Goal: Information Seeking & Learning: Learn about a topic

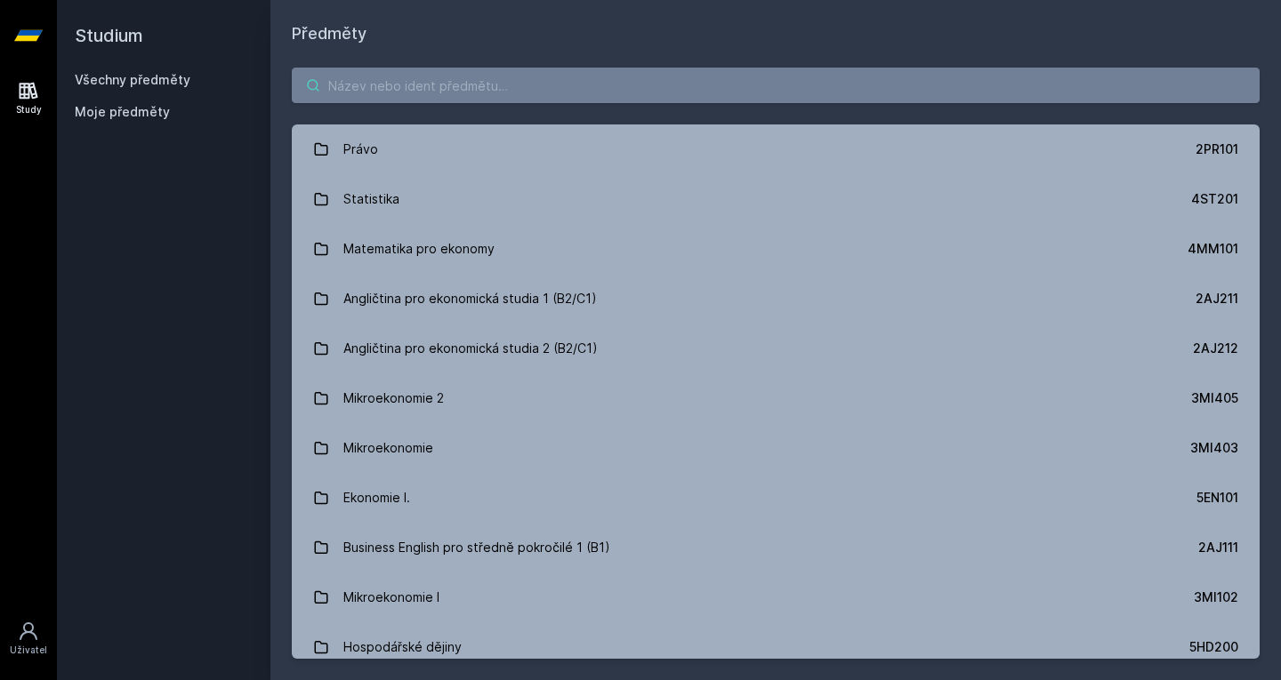
click at [410, 93] on input "search" at bounding box center [776, 86] width 968 height 36
paste input "5IE380"
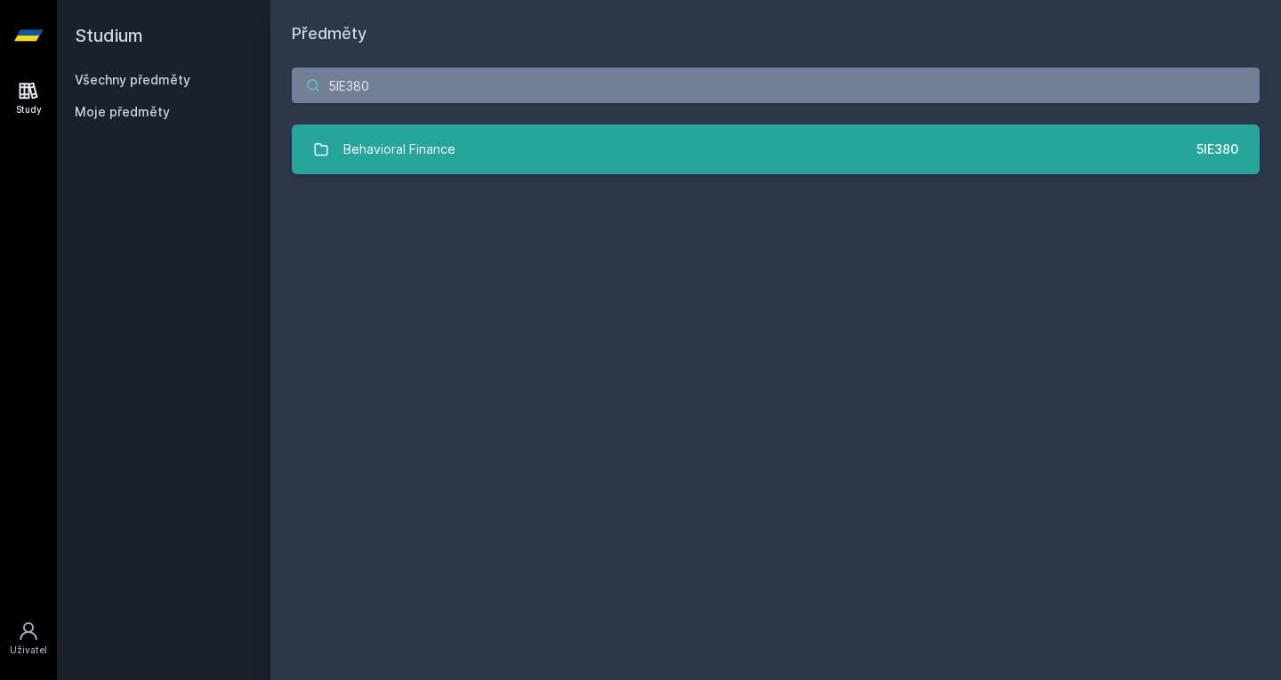
type input "5IE380"
click at [408, 136] on div "Behavioral Finance" at bounding box center [399, 150] width 112 height 36
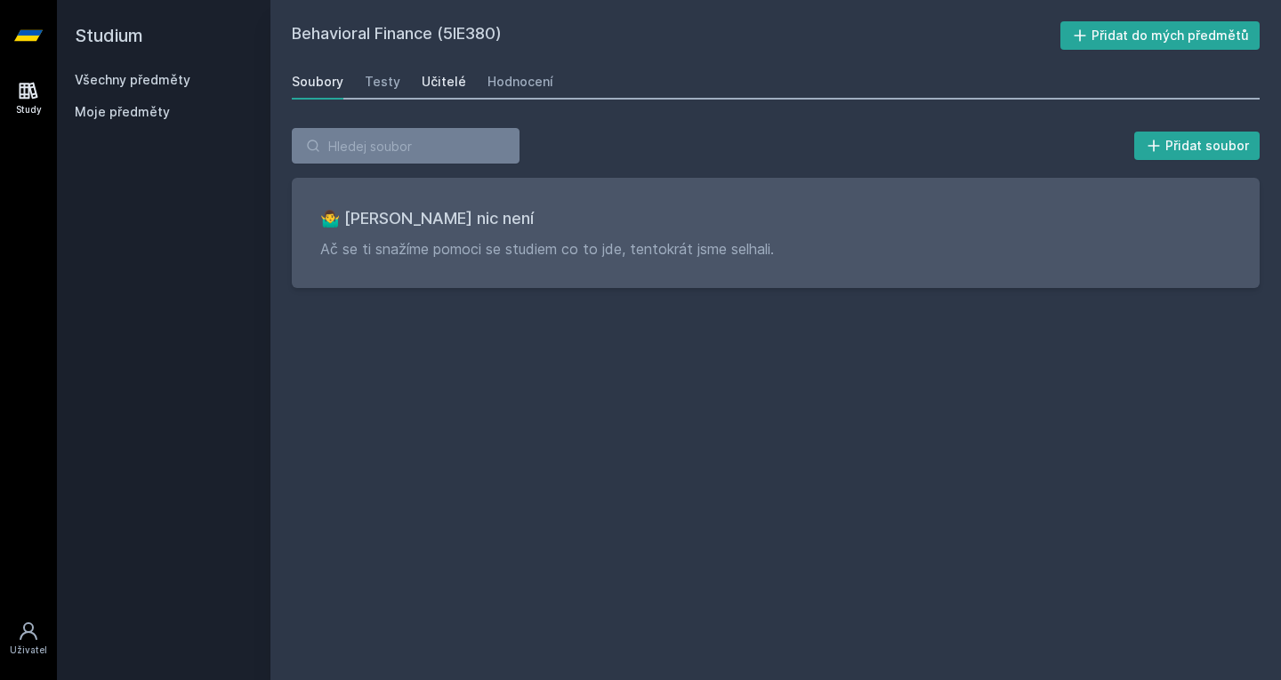
click at [428, 83] on div "Učitelé" at bounding box center [444, 82] width 44 height 18
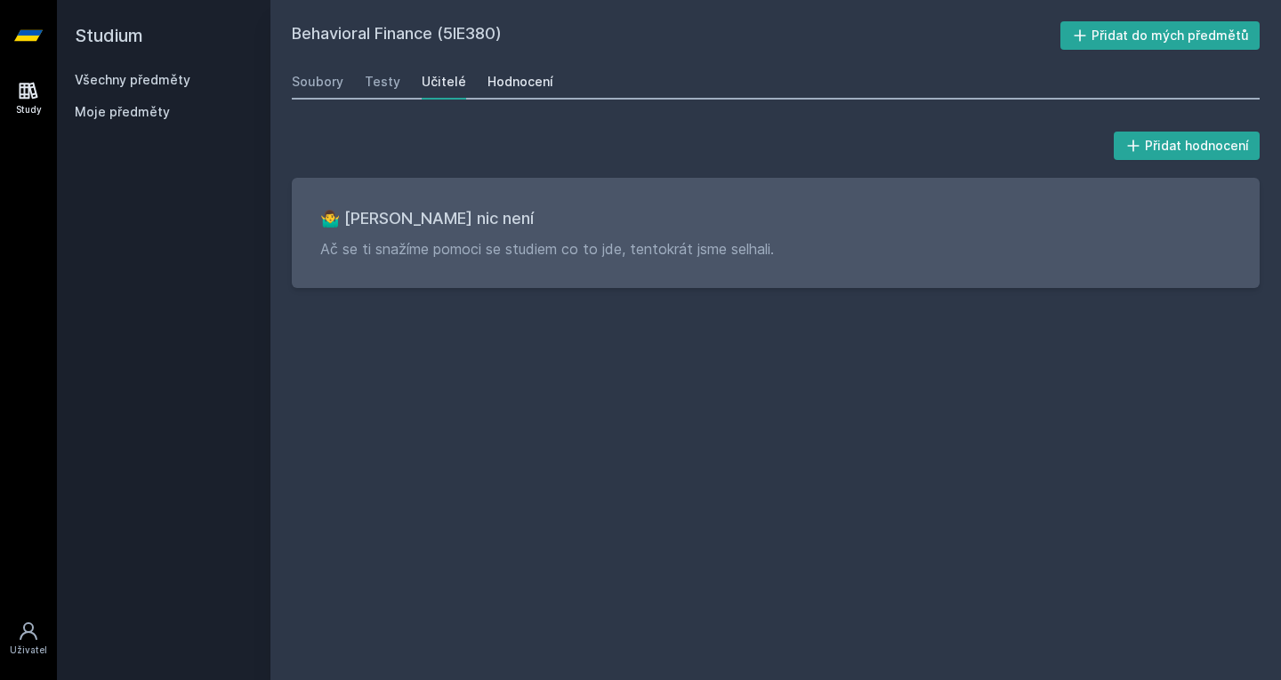
click at [516, 92] on link "Hodnocení" at bounding box center [520, 82] width 66 height 36
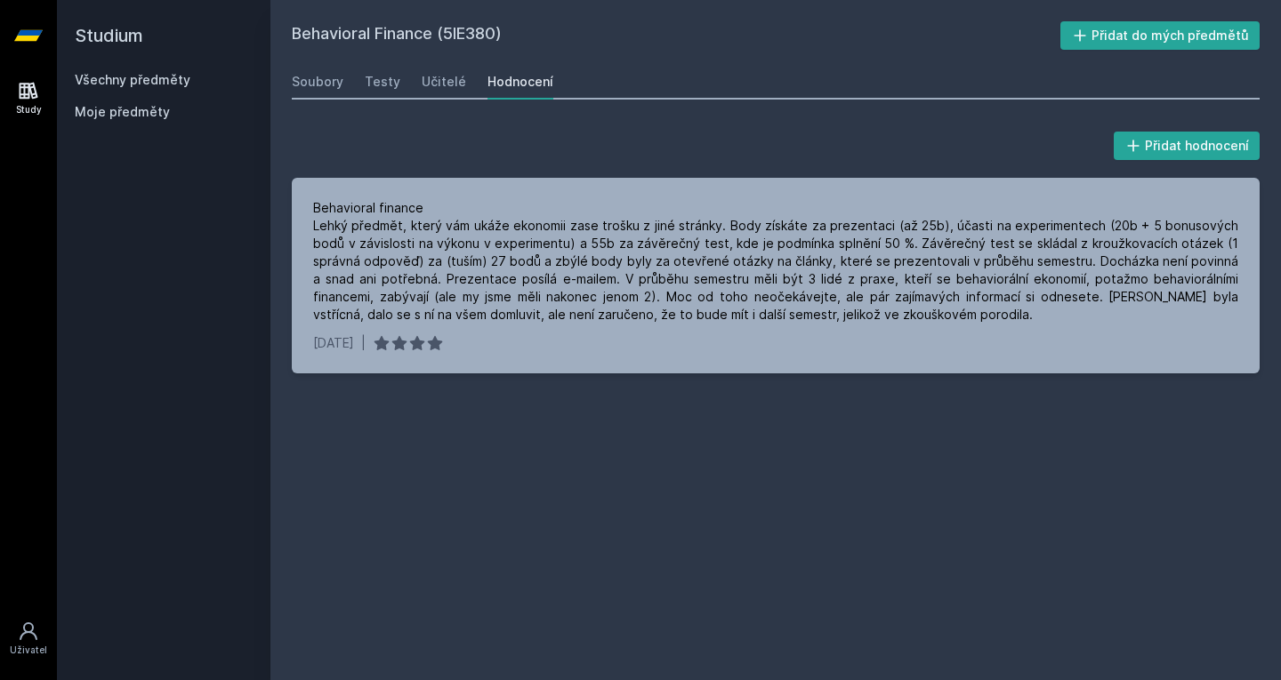
click at [108, 84] on link "Všechny předměty" at bounding box center [133, 79] width 116 height 15
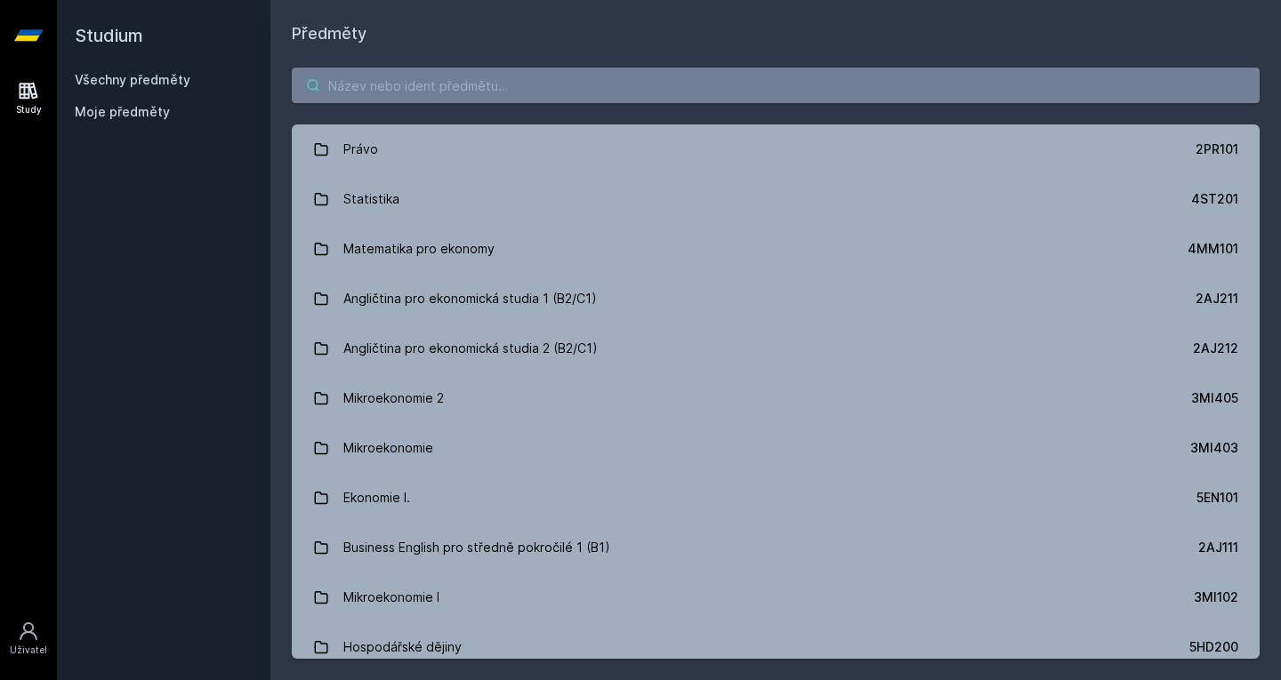
click at [398, 92] on input "search" at bounding box center [776, 86] width 968 height 36
paste input "3MI607"
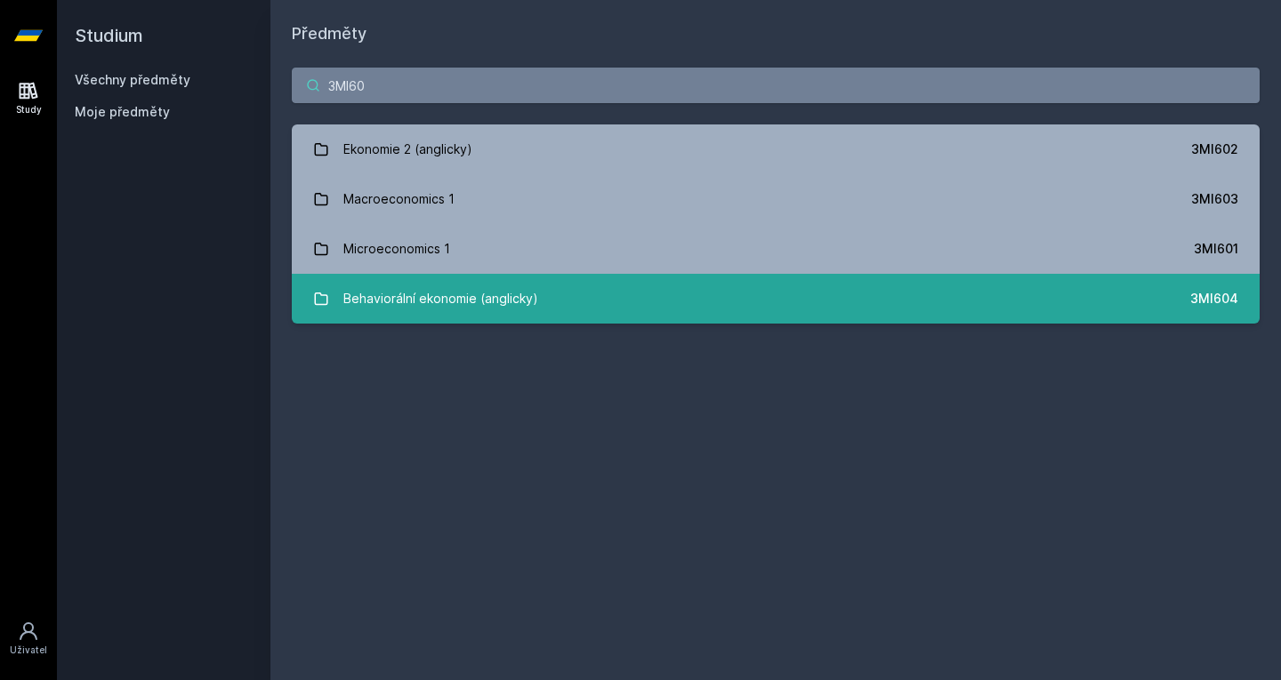
type input "3MI60"
click at [438, 289] on div "Behaviorální ekonomie (anglicky)" at bounding box center [440, 299] width 195 height 36
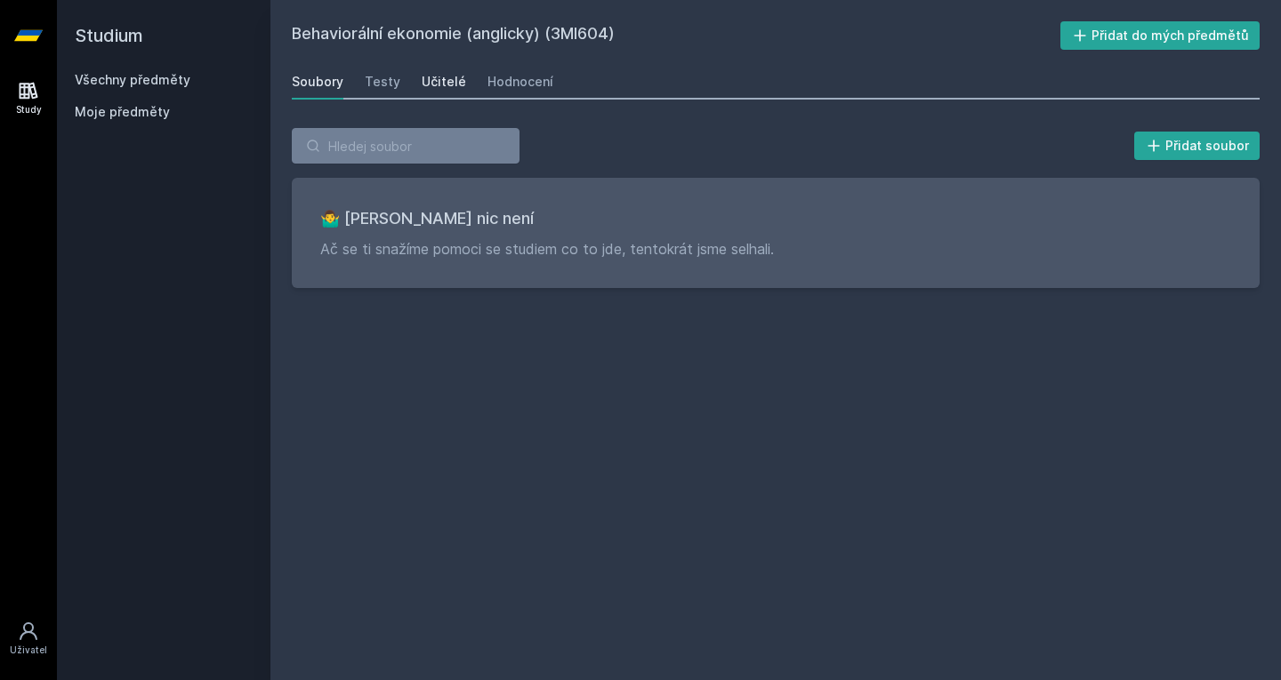
click at [436, 75] on div "Učitelé" at bounding box center [444, 82] width 44 height 18
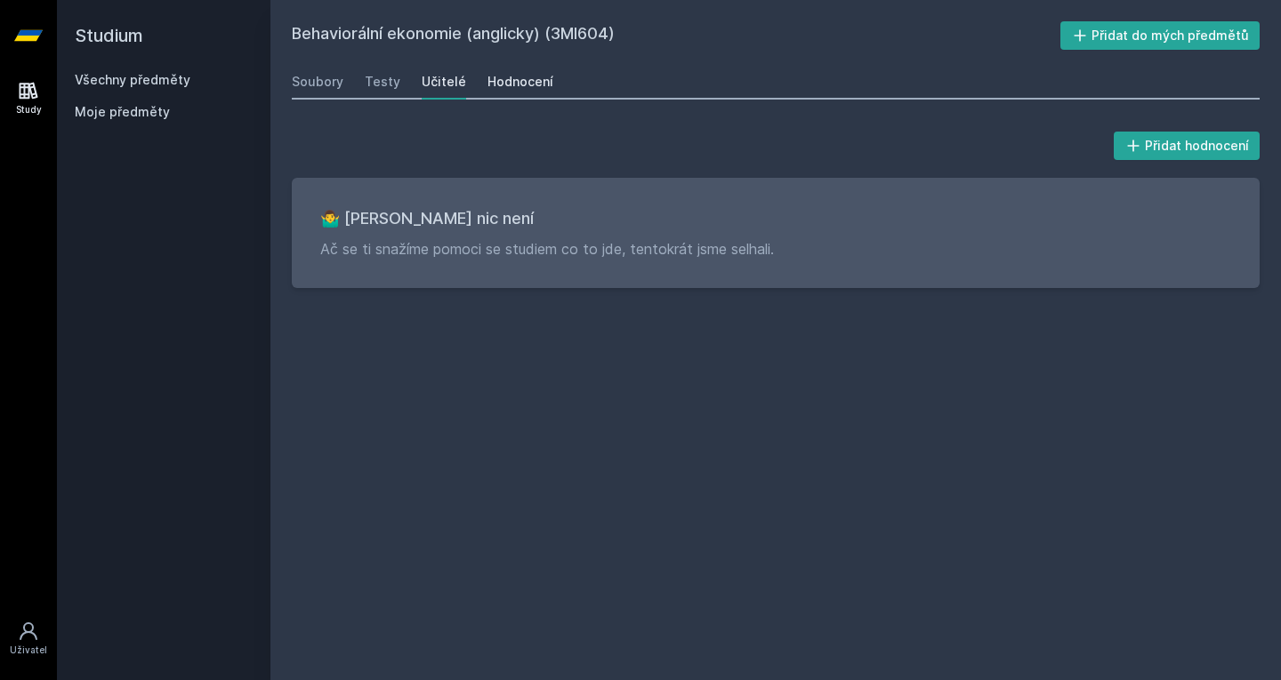
click at [497, 73] on div "Hodnocení" at bounding box center [520, 82] width 66 height 18
